Goal: Task Accomplishment & Management: Use online tool/utility

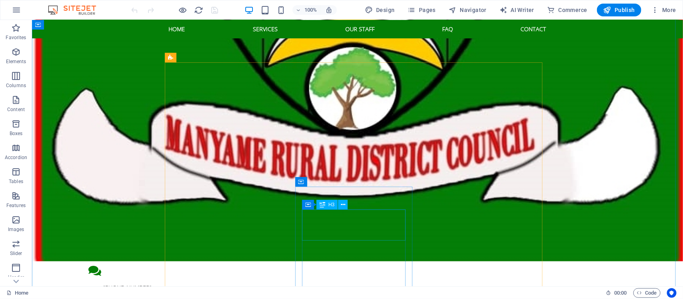
scroll to position [400, 0]
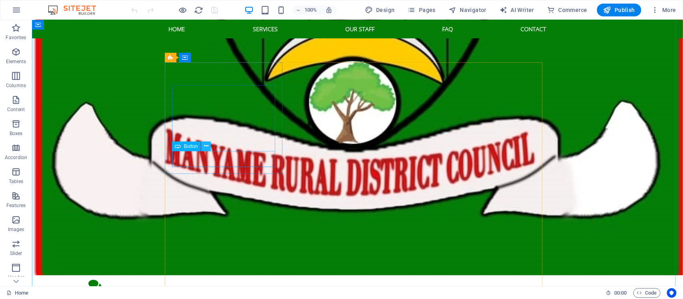
click at [205, 147] on icon at bounding box center [206, 146] width 4 height 8
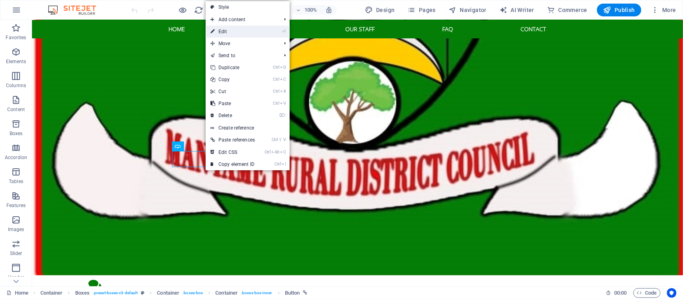
click at [243, 29] on link "⏎ Edit" at bounding box center [233, 32] width 54 height 12
select select "6"
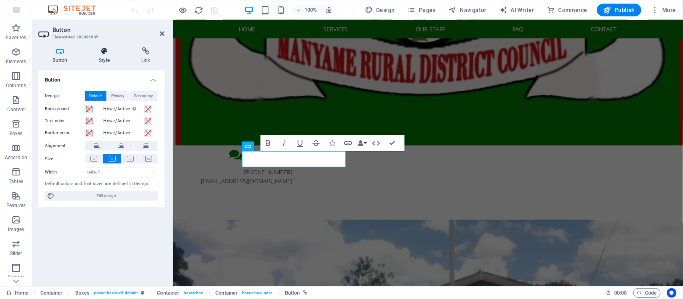
click at [103, 55] on h4 "Style" at bounding box center [106, 55] width 42 height 17
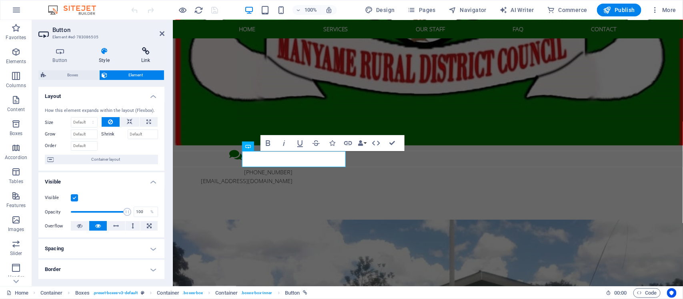
click at [149, 54] on icon at bounding box center [146, 51] width 38 height 8
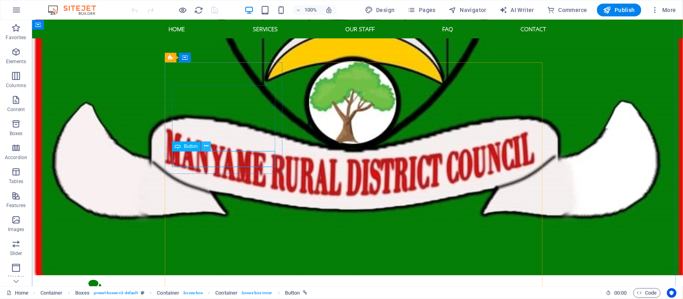
click at [205, 145] on icon at bounding box center [206, 146] width 4 height 8
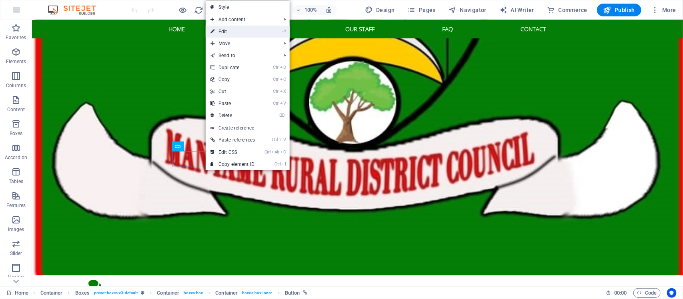
click at [235, 34] on link "⏎ Edit" at bounding box center [233, 32] width 54 height 12
select select "6"
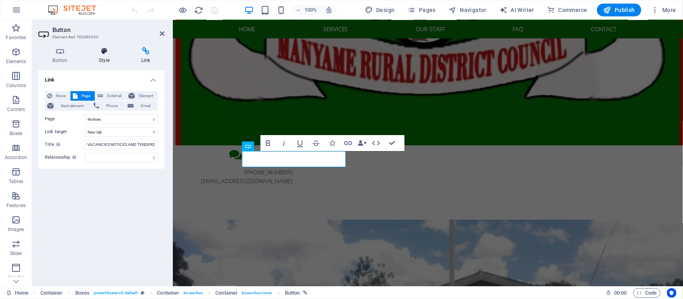
click at [105, 54] on icon at bounding box center [104, 51] width 39 height 8
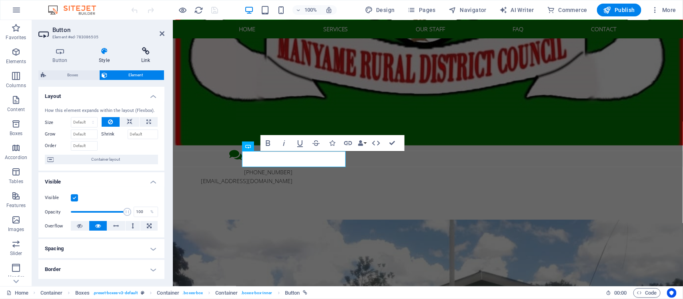
click at [146, 51] on icon at bounding box center [146, 51] width 38 height 8
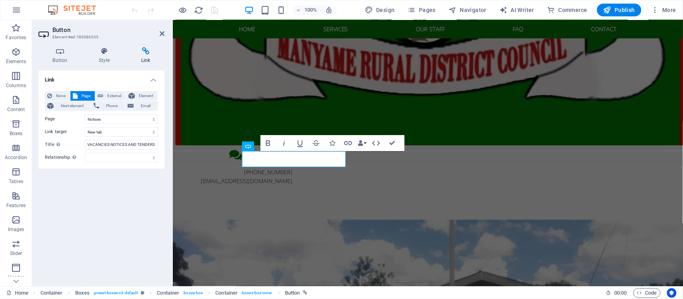
click at [85, 94] on span "Page" at bounding box center [86, 96] width 12 height 10
drag, startPoint x: 427, startPoint y: 8, endPoint x: 314, endPoint y: 10, distance: 112.8
click at [427, 8] on span "Pages" at bounding box center [422, 10] width 28 height 8
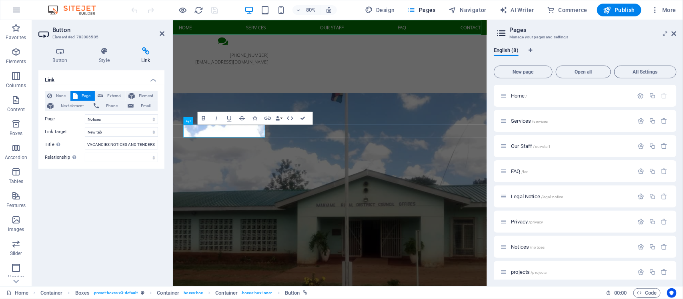
scroll to position [435, 0]
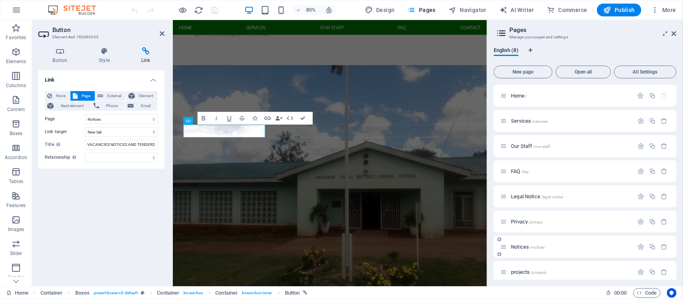
click at [522, 245] on span "Notices /notices" at bounding box center [528, 247] width 34 height 6
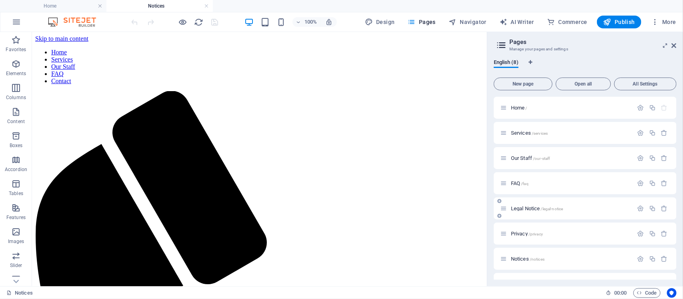
scroll to position [0, 0]
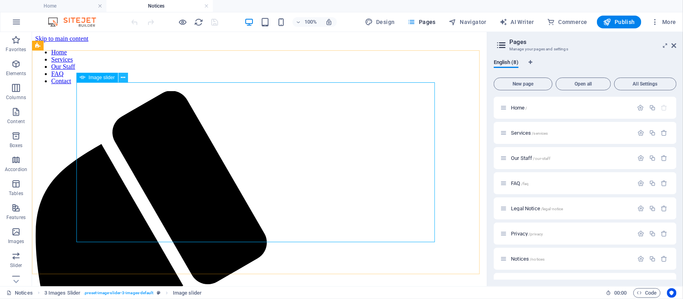
click at [126, 77] on button at bounding box center [123, 78] width 10 height 10
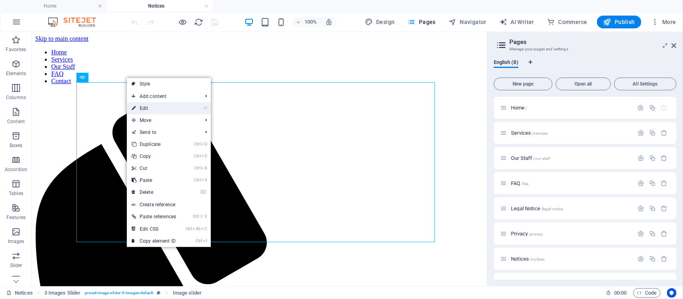
click at [150, 108] on link "⏎ Edit" at bounding box center [154, 108] width 54 height 12
select select "px"
select select "ms"
select select "s"
select select "progressive"
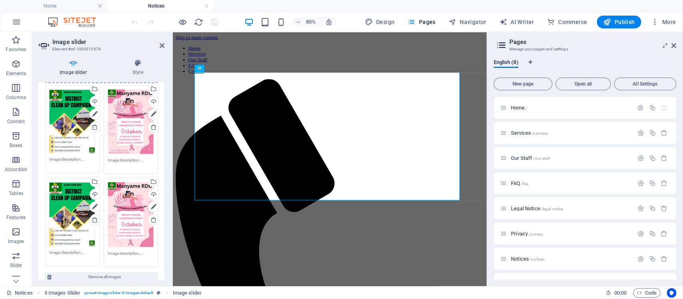
scroll to position [100, 0]
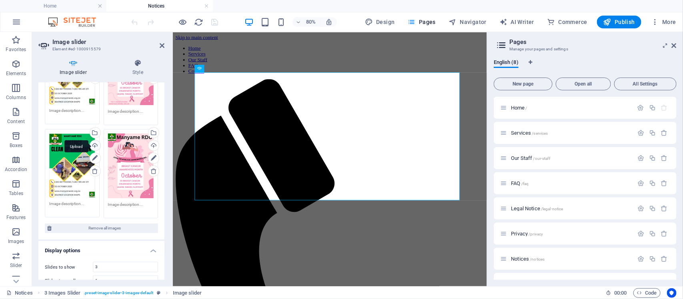
click at [93, 144] on div "Upload" at bounding box center [94, 146] width 12 height 12
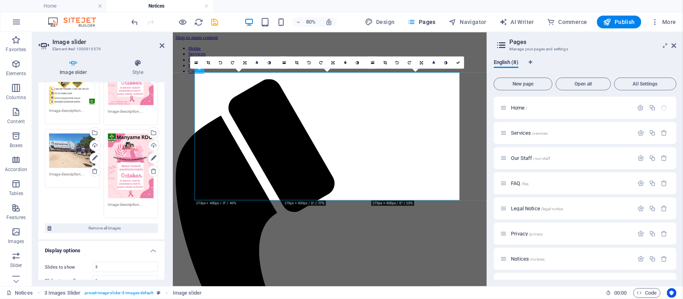
click at [85, 173] on textarea at bounding box center [72, 177] width 46 height 12
drag, startPoint x: 49, startPoint y: 170, endPoint x: 72, endPoint y: 180, distance: 24.9
click at [92, 180] on textarea "[PERSON_NAME] clean up campaign in action" at bounding box center [72, 180] width 46 height 18
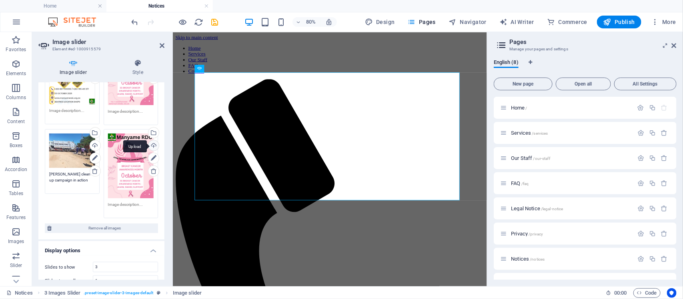
click at [151, 144] on div "Upload" at bounding box center [153, 146] width 12 height 12
type textarea "[PERSON_NAME] clean up campaign in action"
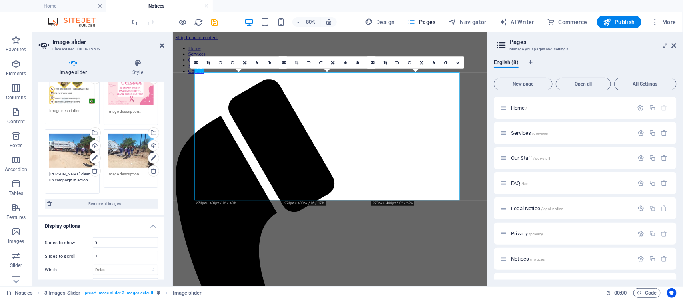
click at [108, 171] on textarea at bounding box center [131, 177] width 46 height 12
paste textarea "[PERSON_NAME] clean up campaign in action"
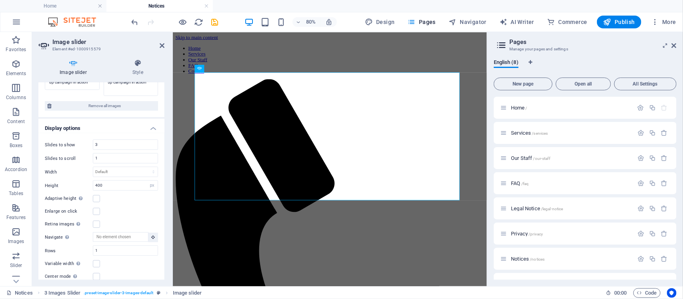
scroll to position [200, 0]
type textarea "[PERSON_NAME] clean up campaign in action"
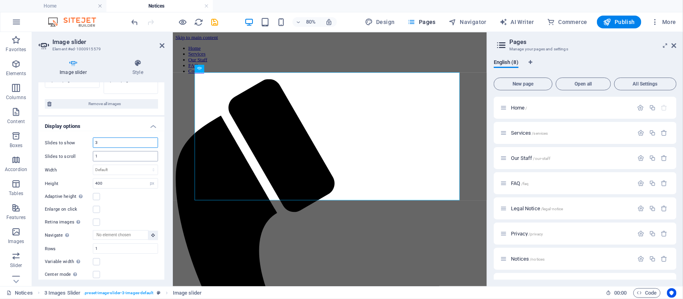
click at [109, 141] on div "Slides to show 3 Slides to scroll 1 Width Default px % rem em vw vh Height 400 …" at bounding box center [101, 208] width 126 height 155
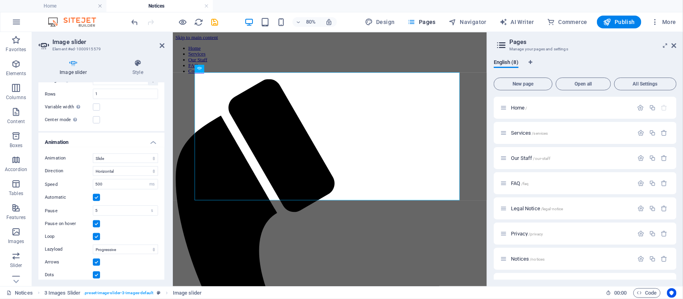
scroll to position [350, 0]
type input "2"
click at [302, 60] on icon at bounding box center [303, 62] width 4 height 4
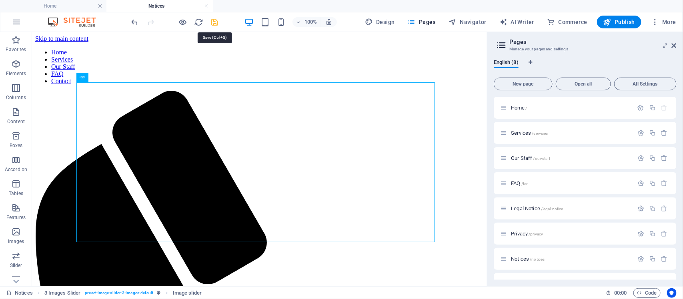
click at [216, 23] on icon "save" at bounding box center [214, 22] width 9 height 9
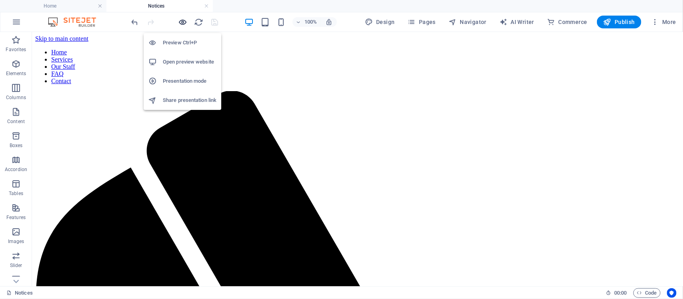
click at [184, 24] on icon "button" at bounding box center [182, 22] width 9 height 9
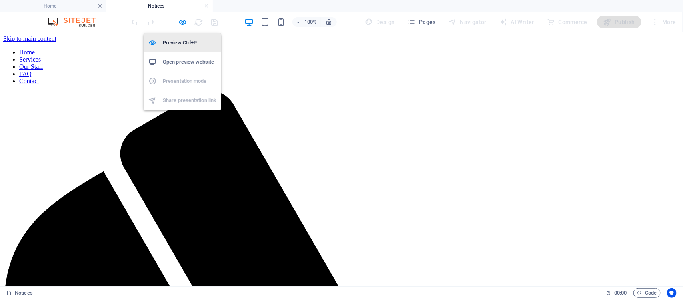
click at [181, 41] on h6 "Preview Ctrl+P" at bounding box center [190, 43] width 54 height 10
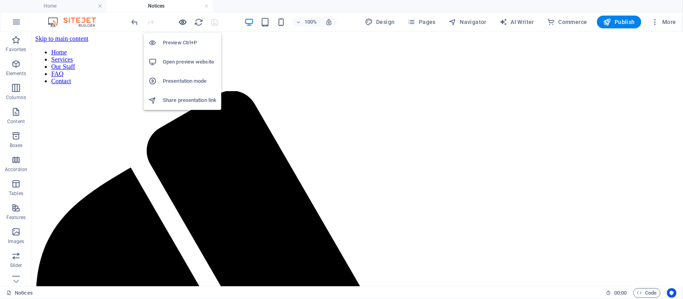
click at [182, 19] on icon "button" at bounding box center [182, 22] width 9 height 9
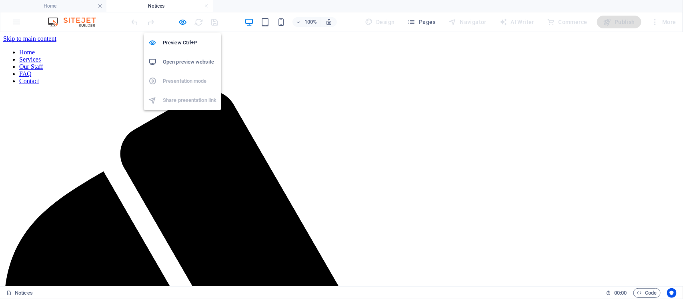
click at [180, 62] on h6 "Open preview website" at bounding box center [190, 62] width 54 height 10
drag, startPoint x: 178, startPoint y: 18, endPoint x: 183, endPoint y: 22, distance: 5.9
click at [180, 18] on icon "button" at bounding box center [182, 22] width 9 height 9
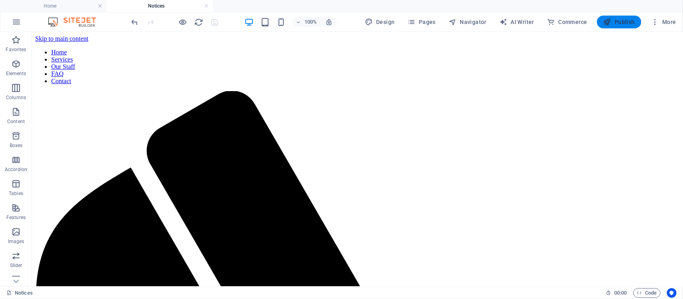
click at [618, 22] on span "Publish" at bounding box center [619, 22] width 32 height 8
